Goal: Communication & Community: Participate in discussion

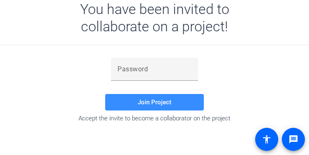
scroll to position [118, 0]
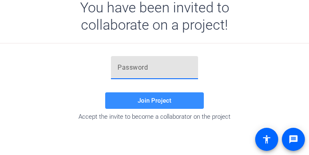
click at [161, 71] on input "text" at bounding box center [155, 68] width 74 height 10
paste input ".}{bX}"
type input ".}{bX}"
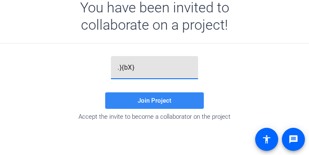
click at [171, 98] on span at bounding box center [154, 100] width 99 height 20
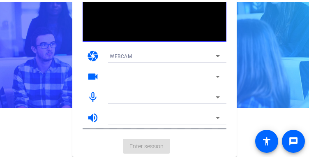
scroll to position [47, 0]
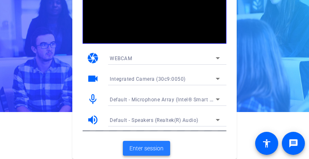
click at [150, 150] on span "Enter session" at bounding box center [147, 148] width 34 height 9
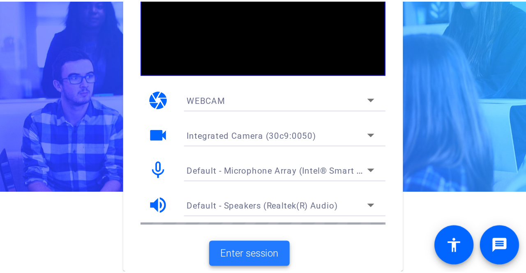
scroll to position [0, 0]
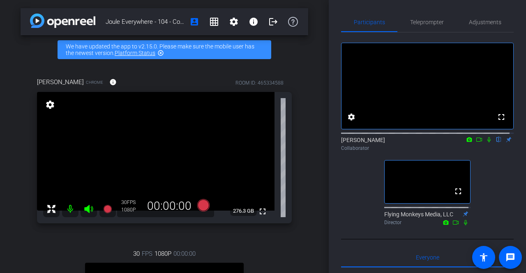
click at [309, 143] on icon at bounding box center [489, 139] width 3 height 5
click at [309, 143] on icon at bounding box center [479, 140] width 7 height 6
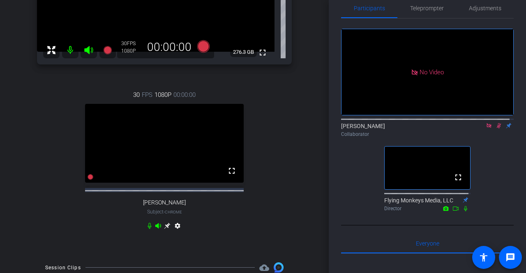
scroll to position [14, 0]
click at [309, 129] on icon at bounding box center [499, 126] width 7 height 6
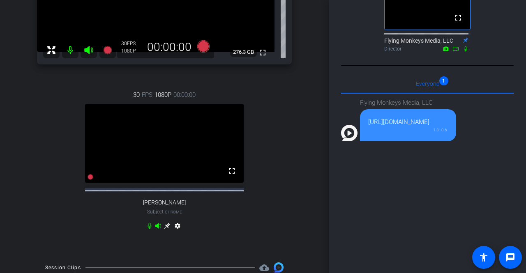
scroll to position [0, 301]
drag, startPoint x: 366, startPoint y: 134, endPoint x: 510, endPoint y: 146, distance: 144.8
click at [309, 146] on div "Participants Teleprompter Adjustments No Video [PERSON_NAME] Collaborator fulls…" at bounding box center [427, 136] width 197 height 273
copy div "[URL][DOMAIN_NAME]"
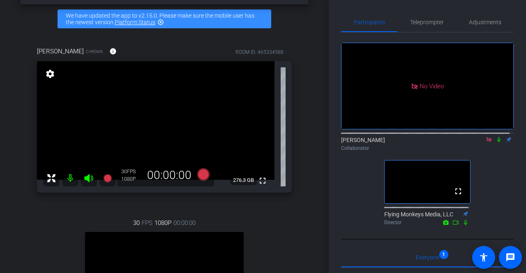
scroll to position [14, 0]
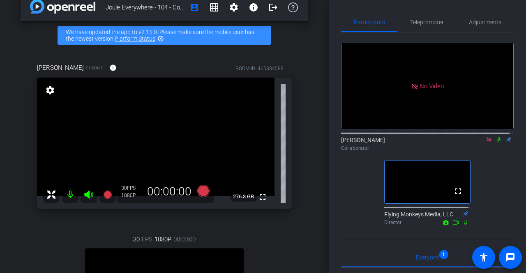
click at [309, 143] on icon at bounding box center [499, 140] width 7 height 6
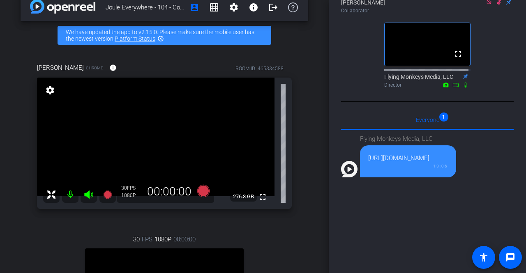
scroll to position [138, 0]
click at [309, 154] on div "Flying Monkeys Media, LLC [URL][DOMAIN_NAME] 13:06" at bounding box center [427, 232] width 173 height 204
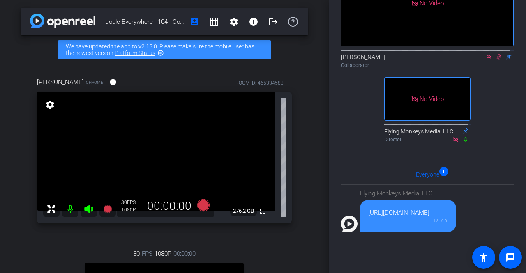
scroll to position [82, 0]
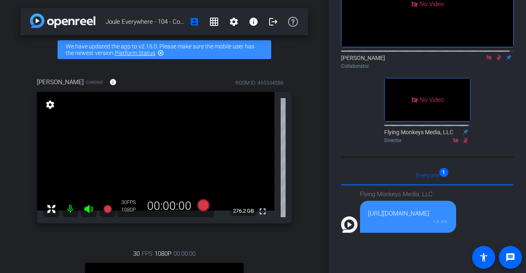
click at [309, 60] on icon at bounding box center [499, 58] width 7 height 6
click at [309, 61] on mat-icon at bounding box center [499, 57] width 10 height 7
click at [309, 60] on icon at bounding box center [499, 58] width 7 height 6
click at [309, 61] on mat-icon at bounding box center [499, 57] width 10 height 7
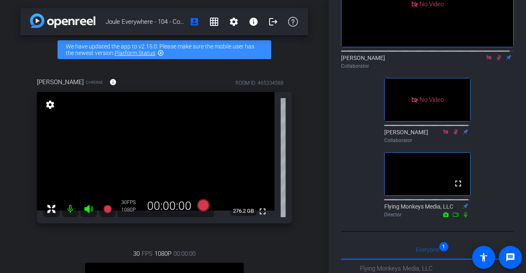
click at [309, 23] on div "No Video" at bounding box center [428, 4] width 172 height 86
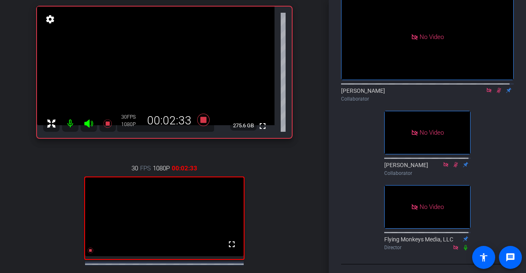
scroll to position [86, 0]
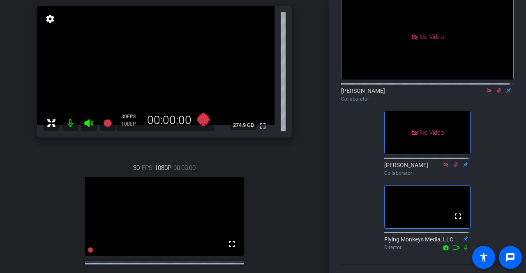
click at [309, 93] on icon at bounding box center [499, 90] width 5 height 5
click at [309, 93] on icon at bounding box center [499, 90] width 3 height 5
click at [309, 93] on icon at bounding box center [499, 91] width 7 height 6
